Goal: Navigation & Orientation: Find specific page/section

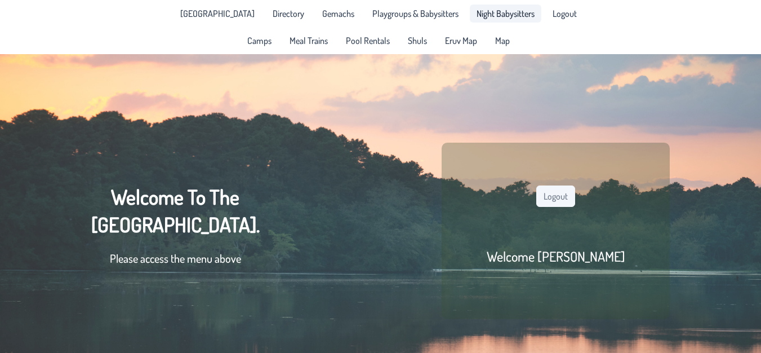
click at [475, 20] on link "Night Babysitters" at bounding box center [506, 14] width 72 height 18
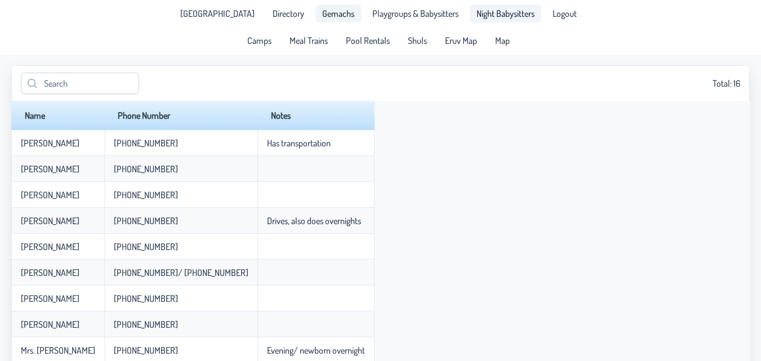
click at [331, 14] on span "Gemachs" at bounding box center [338, 13] width 32 height 9
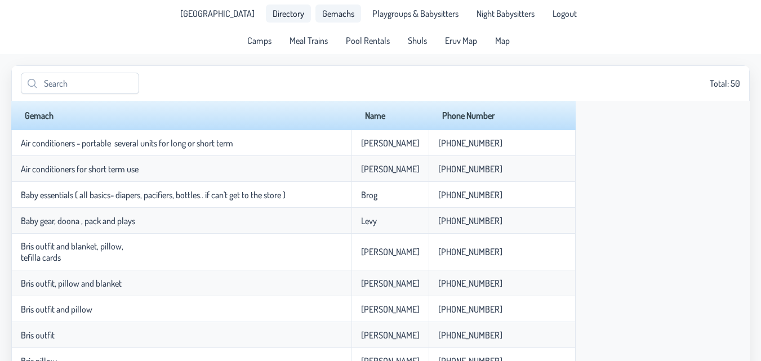
click at [273, 11] on span "Directory" at bounding box center [289, 13] width 32 height 9
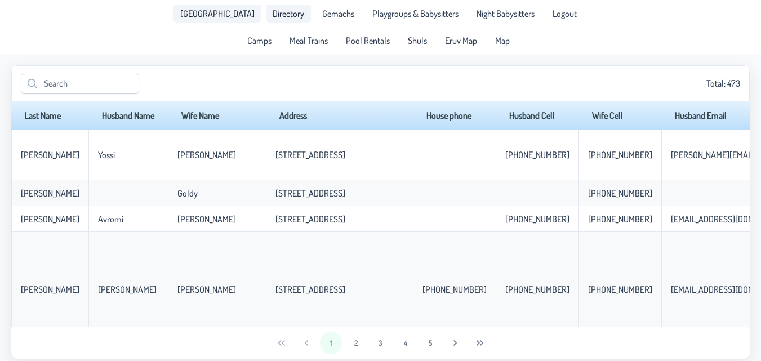
click at [233, 15] on span "[GEOGRAPHIC_DATA]" at bounding box center [217, 13] width 74 height 9
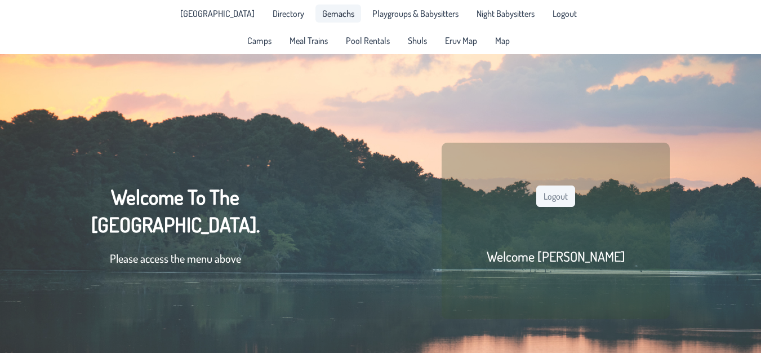
click at [322, 18] on span "Gemachs" at bounding box center [338, 13] width 32 height 9
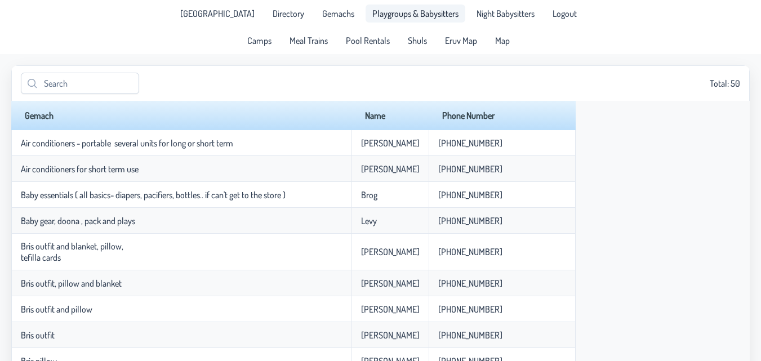
click at [400, 20] on link "Playgroups & Babysitters" at bounding box center [416, 14] width 100 height 18
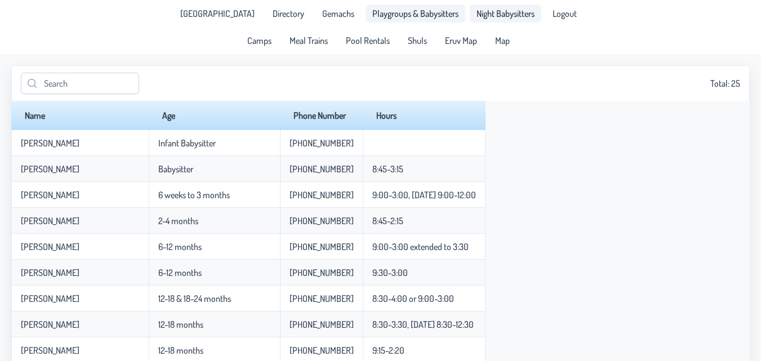
click at [471, 20] on link "Night Babysitters" at bounding box center [506, 14] width 72 height 18
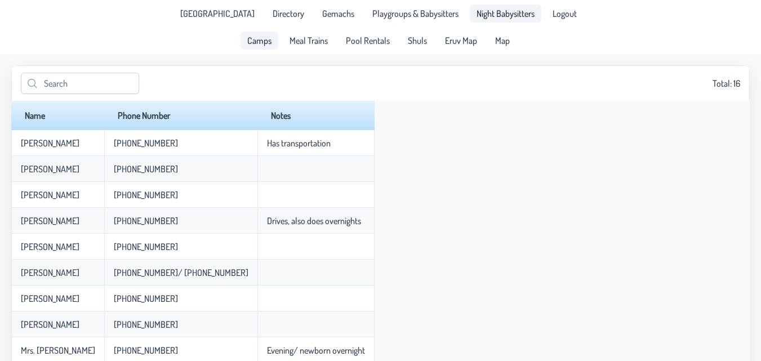
click at [265, 38] on span "Camps" at bounding box center [259, 40] width 24 height 9
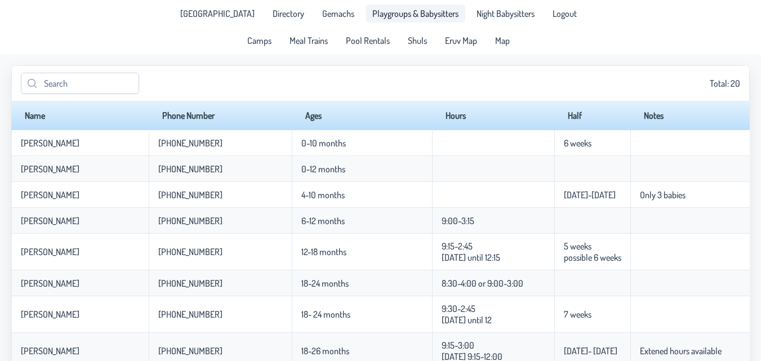
click at [372, 17] on span "Playgroups & Babysitters" at bounding box center [415, 13] width 86 height 9
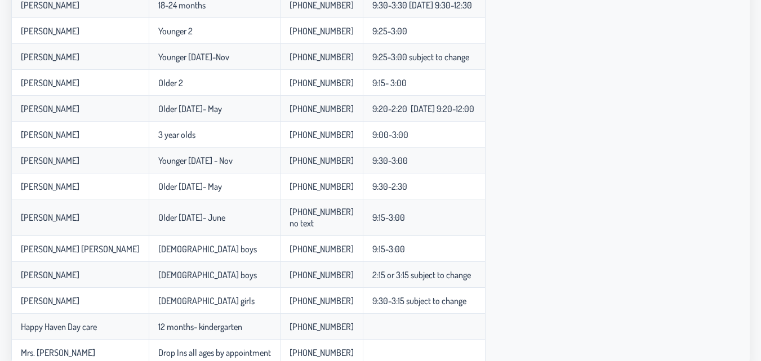
scroll to position [439, 0]
